Goal: Register for event/course

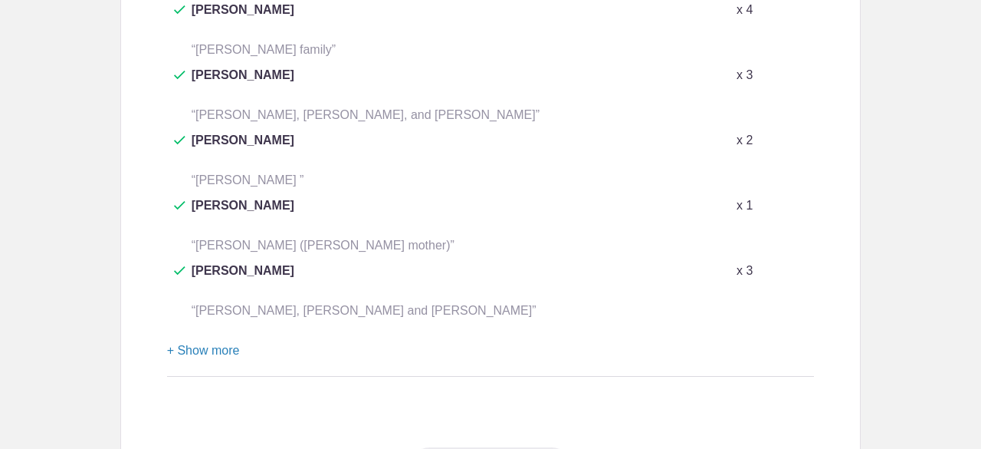
scroll to position [925, 0]
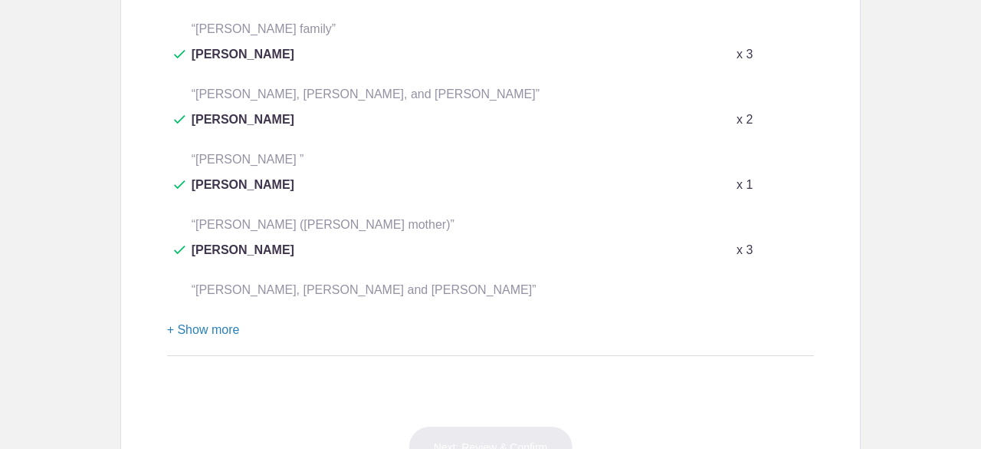
click at [212, 306] on button "+ Show more" at bounding box center [203, 330] width 73 height 48
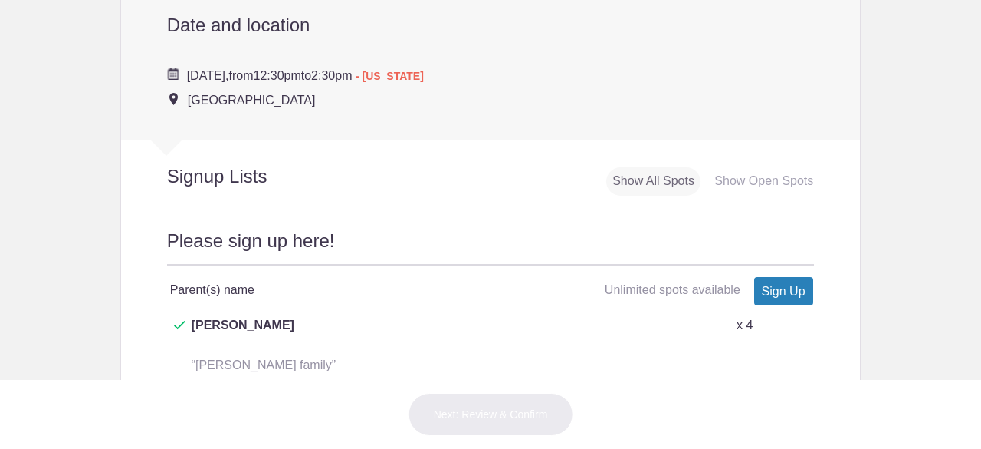
scroll to position [586, 0]
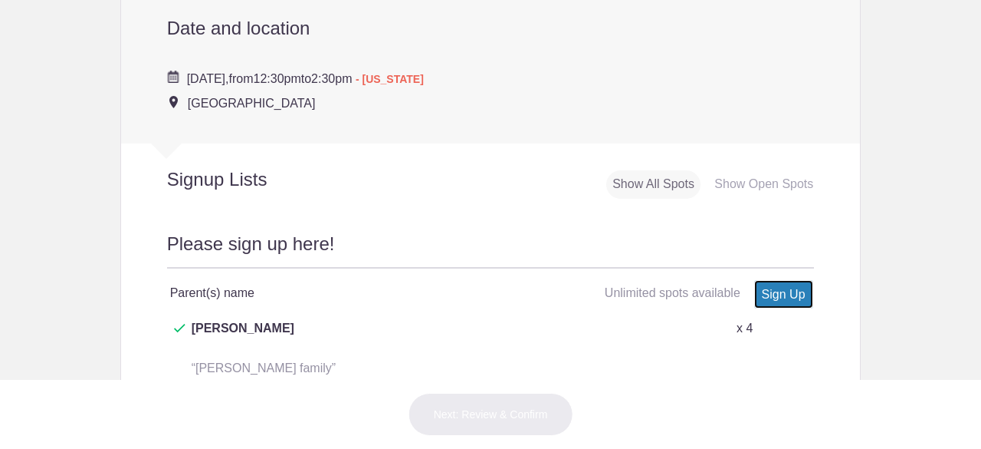
click at [775, 297] on link "Sign Up" at bounding box center [783, 294] width 59 height 28
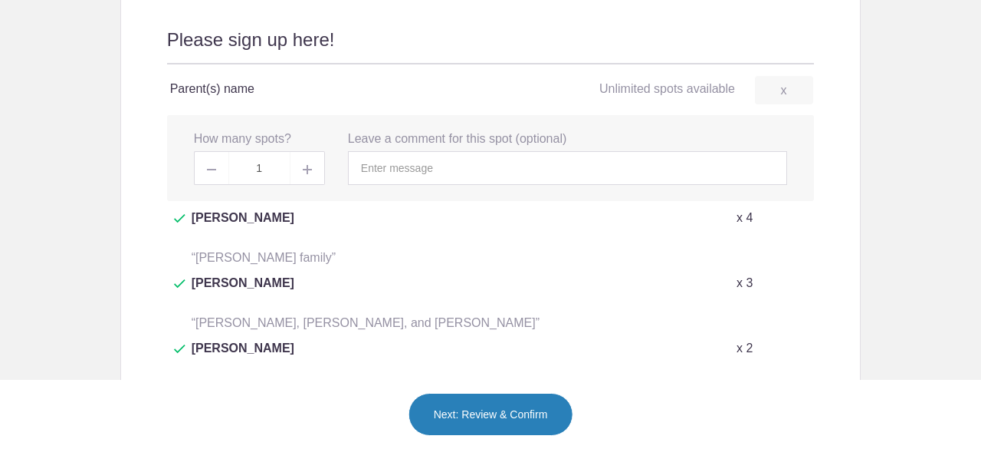
scroll to position [799, 0]
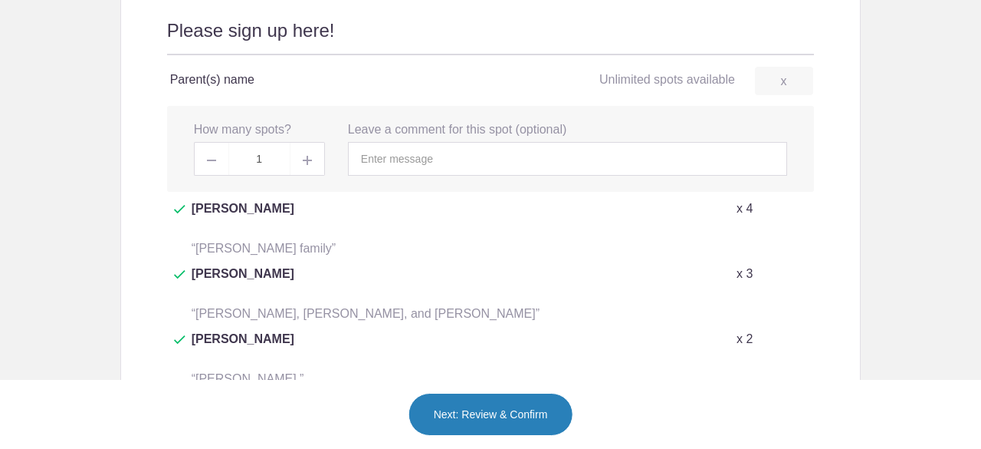
click at [294, 160] on span at bounding box center [308, 159] width 35 height 34
click at [303, 162] on img at bounding box center [307, 160] width 9 height 9
click at [198, 157] on span at bounding box center [211, 159] width 35 height 34
type input "3"
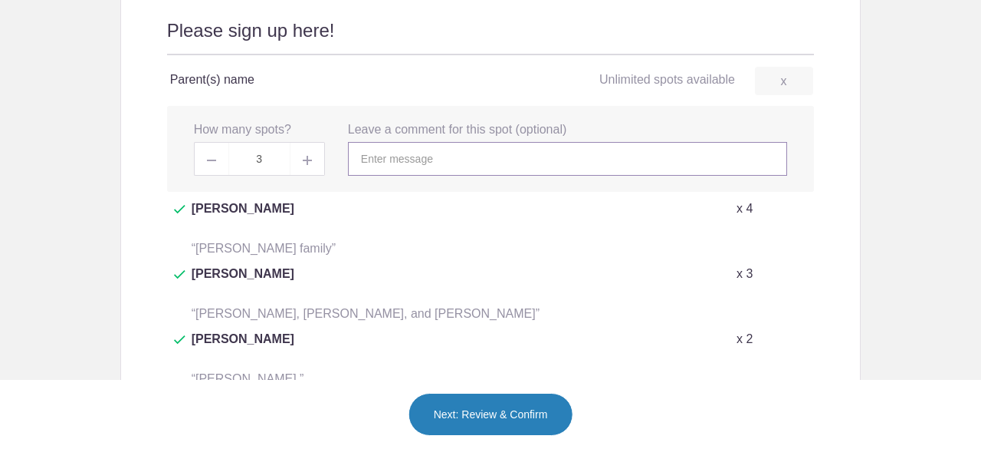
click at [374, 149] on input "text" at bounding box center [567, 159] width 439 height 34
type input "[PERSON_NAME], grandma and grandpa"
click at [487, 422] on button "Next: Review & Confirm" at bounding box center [491, 414] width 165 height 43
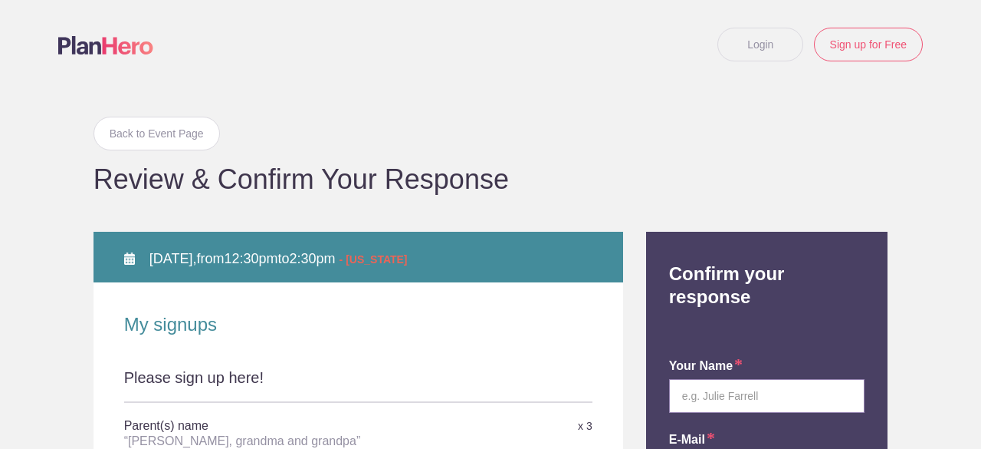
click at [777, 379] on input "text" at bounding box center [767, 396] width 196 height 34
type input "[PERSON_NAME]"
type input "[EMAIL_ADDRESS][DOMAIN_NAME]"
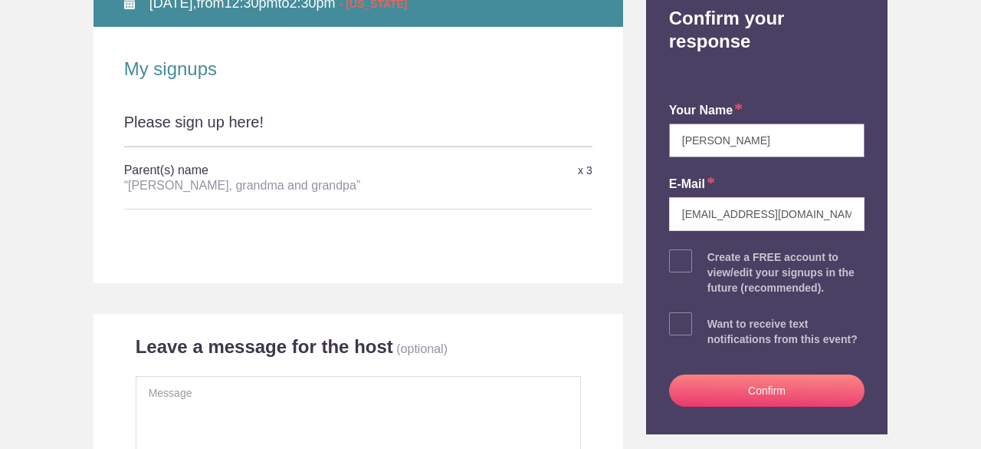
scroll to position [286, 0]
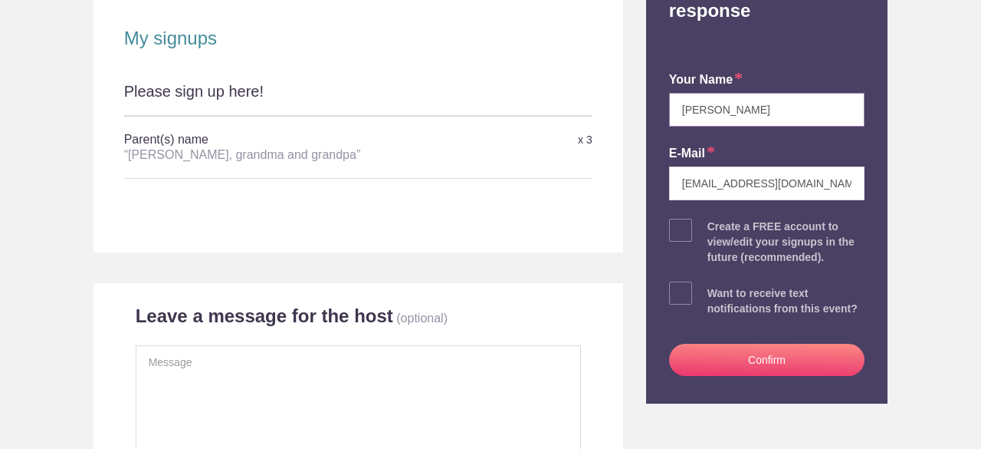
click at [718, 93] on input "[PERSON_NAME]" at bounding box center [767, 110] width 196 height 34
type input "[PERSON_NAME]"
click at [744, 343] on button "Confirm" at bounding box center [767, 359] width 196 height 32
